Goal: Navigation & Orientation: Find specific page/section

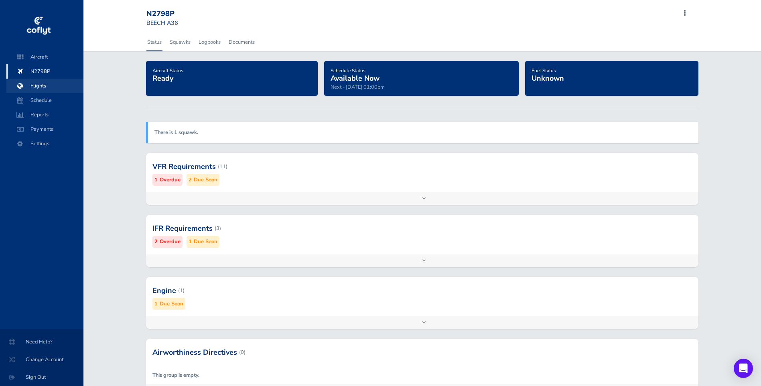
click at [39, 87] on span "Flights" at bounding box center [44, 86] width 61 height 14
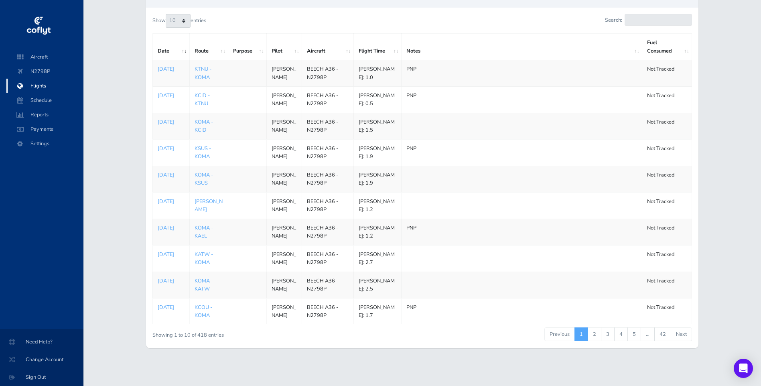
scroll to position [110, 0]
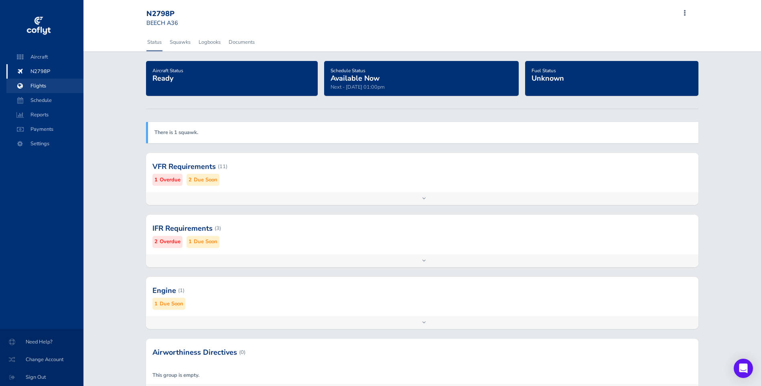
click at [42, 86] on span "Flights" at bounding box center [44, 86] width 61 height 14
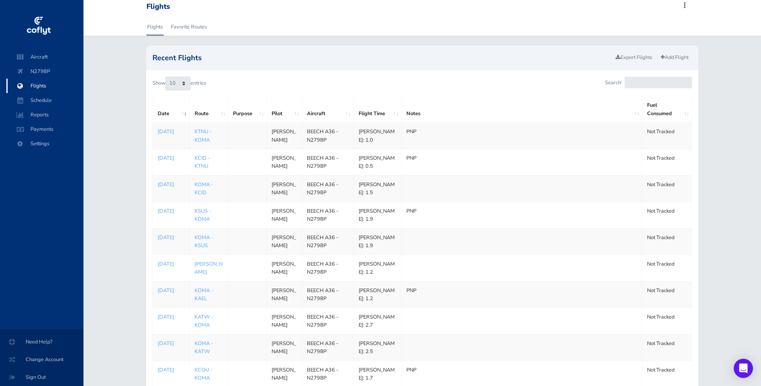
scroll to position [10, 0]
